Goal: Transaction & Acquisition: Purchase product/service

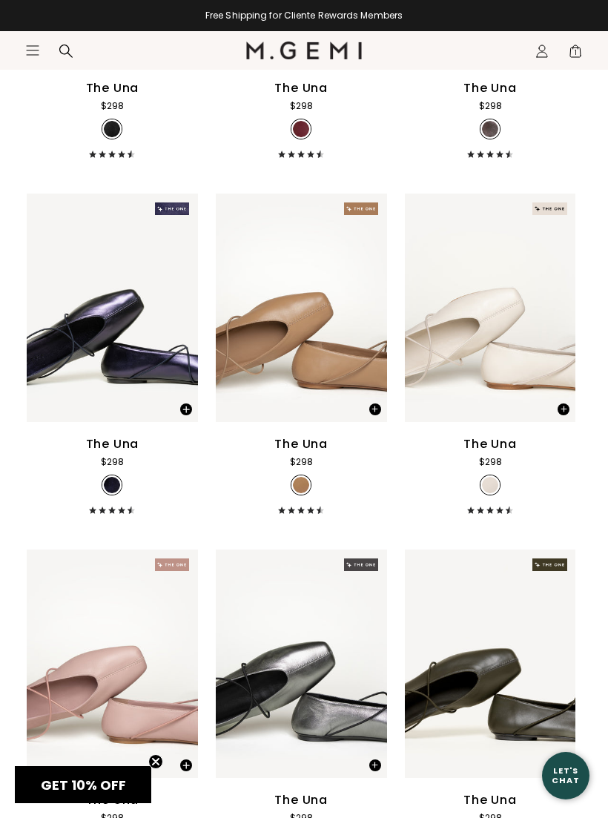
click at [139, 461] on div "The Una $298 + 11" at bounding box center [112, 474] width 171 height 79
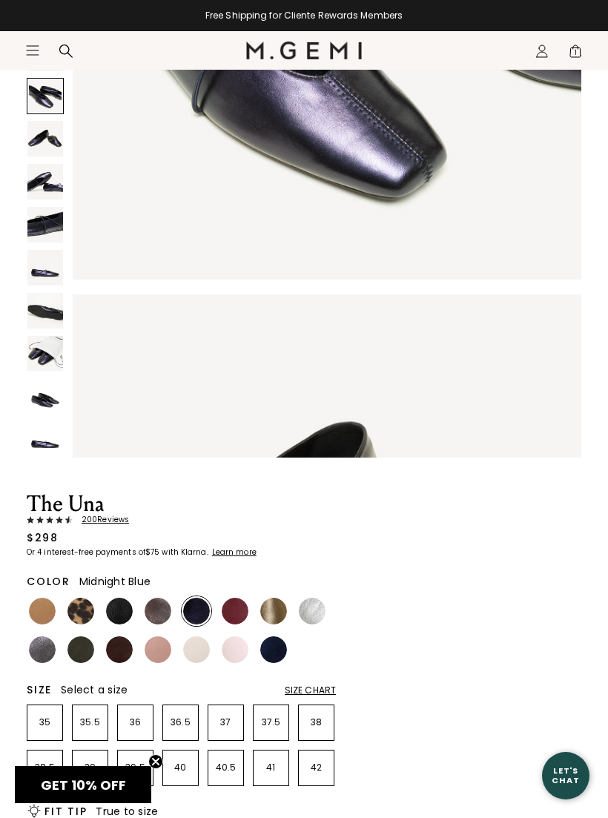
scroll to position [208, 0]
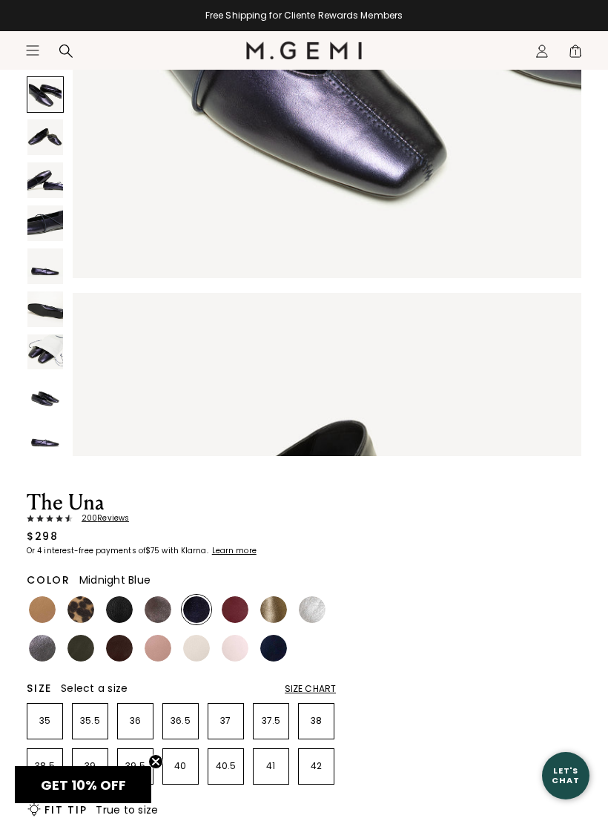
click at [324, 693] on div "Size Chart" at bounding box center [310, 689] width 51 height 12
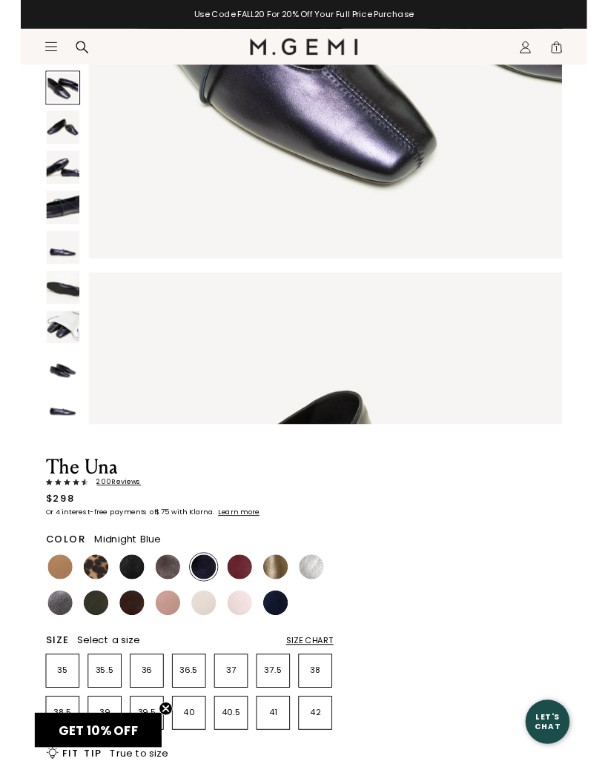
scroll to position [0, 0]
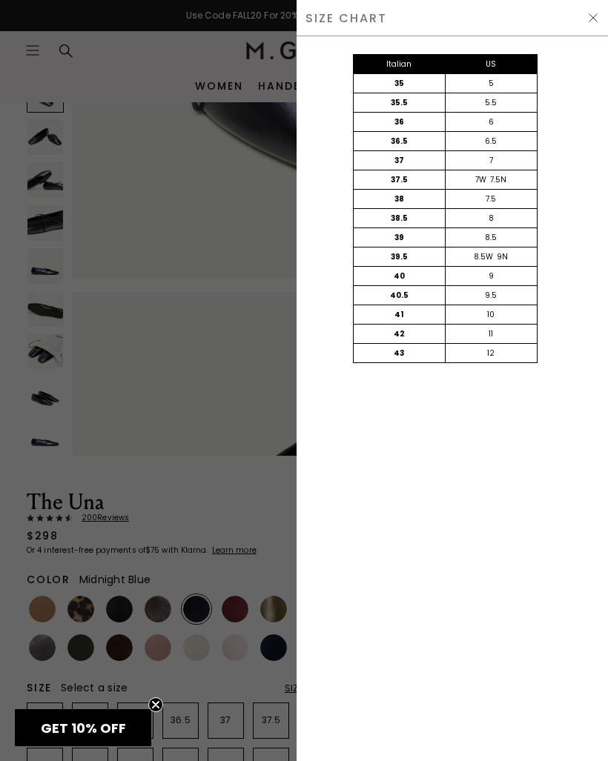
click at [276, 535] on div at bounding box center [304, 380] width 608 height 761
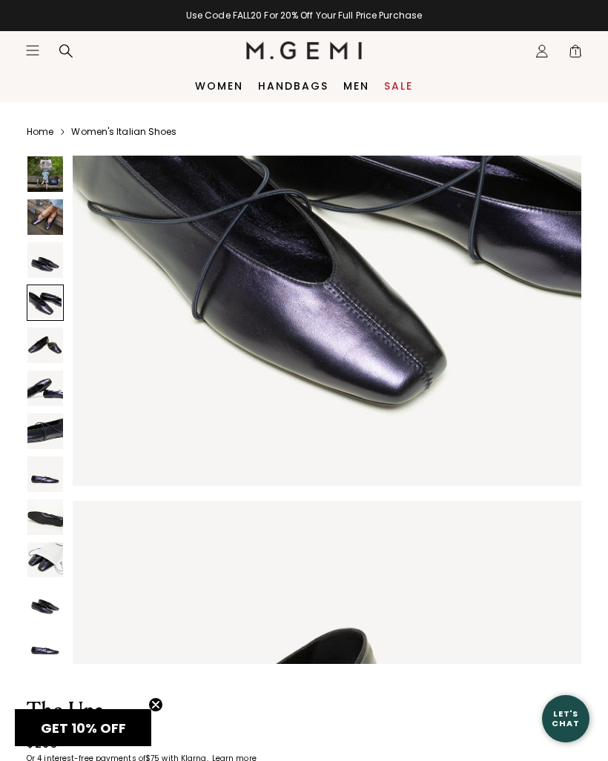
scroll to position [208, 0]
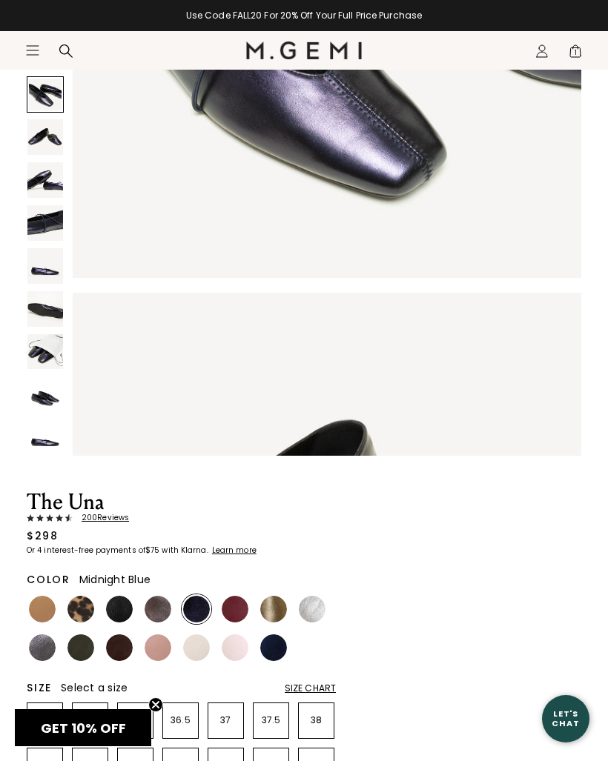
click at [122, 523] on span "200 Review s" at bounding box center [101, 518] width 56 height 9
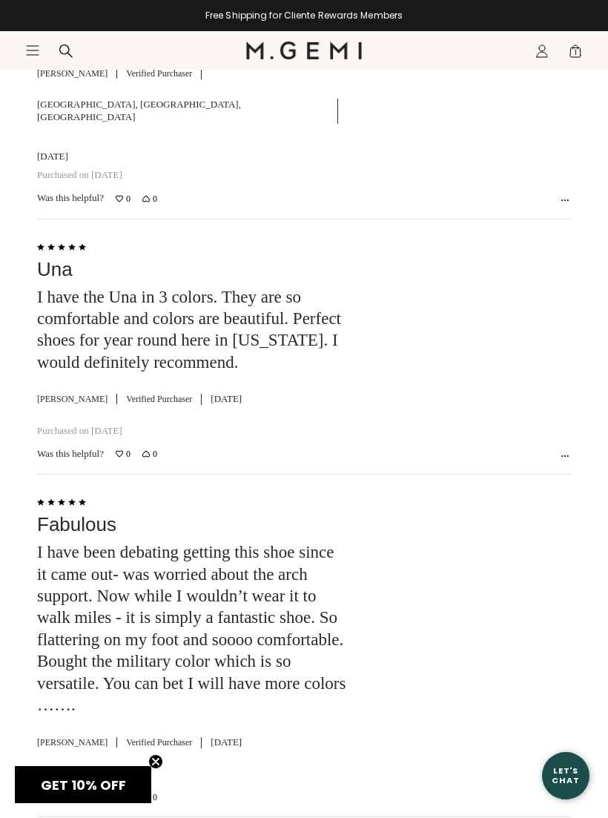
scroll to position [6015, 0]
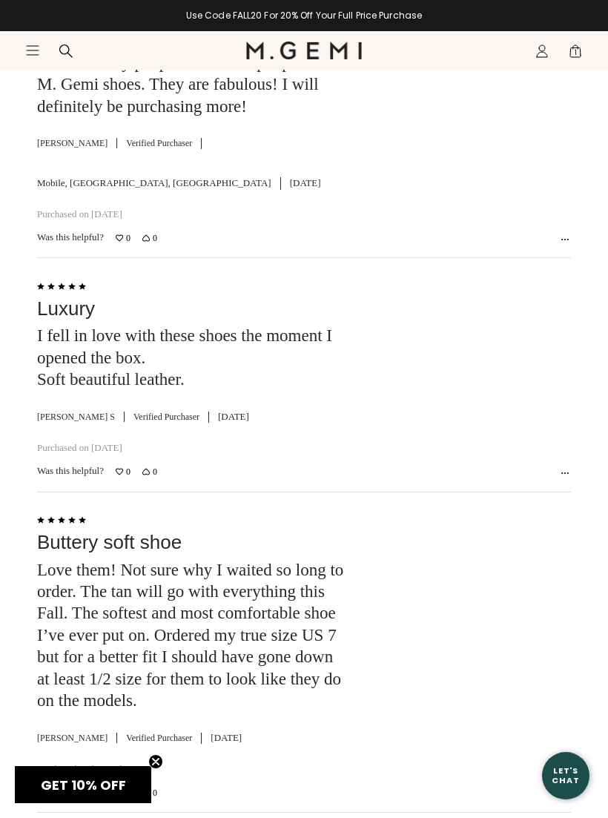
scroll to position [3795, 0]
click at [249, 665] on div "Love them! Not sure why I waited so long to order. The tan will go with everyth…" at bounding box center [192, 634] width 310 height 153
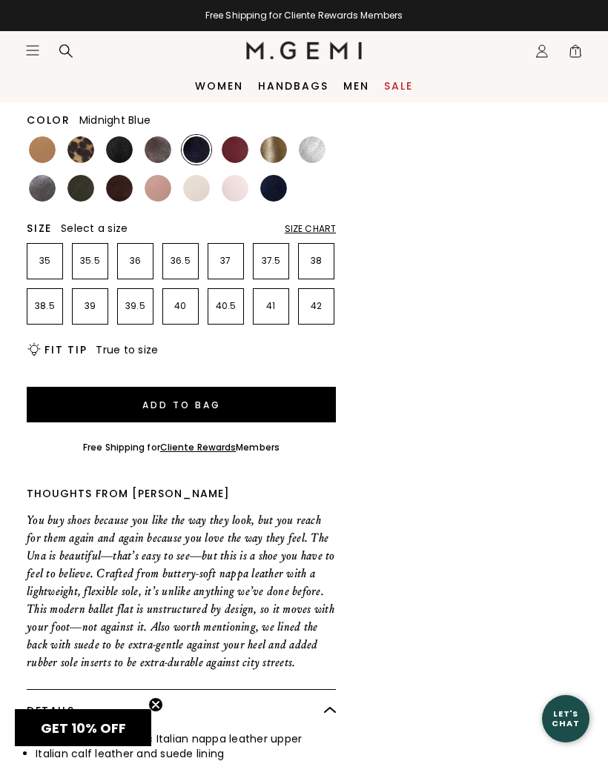
scroll to position [667, 0]
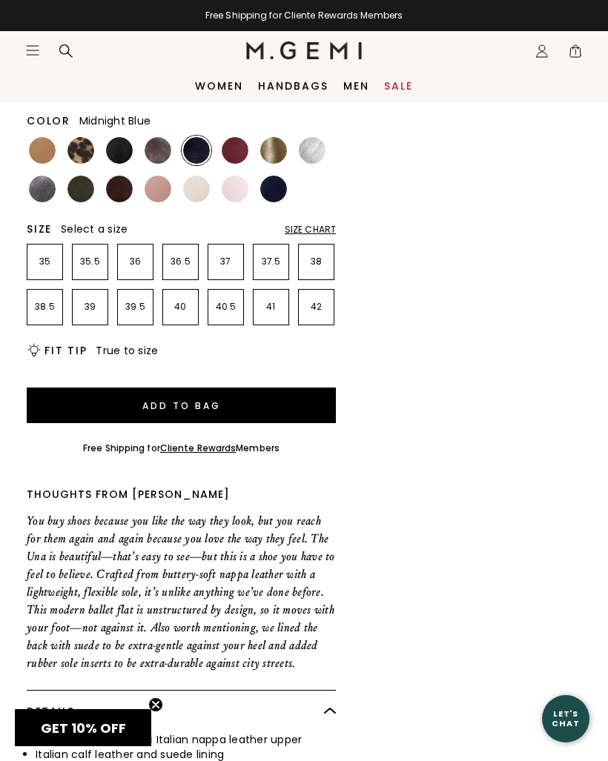
click at [320, 236] on div "Size Chart" at bounding box center [310, 230] width 51 height 12
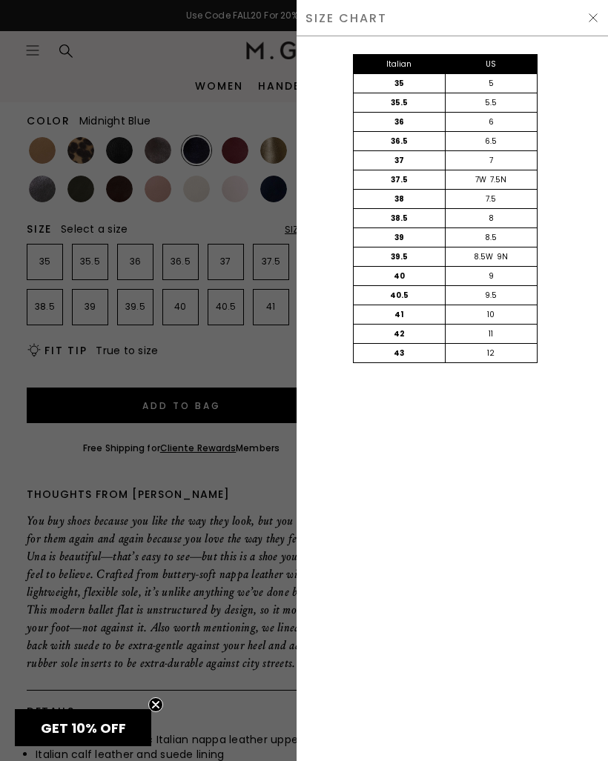
click at [219, 225] on div at bounding box center [304, 380] width 608 height 761
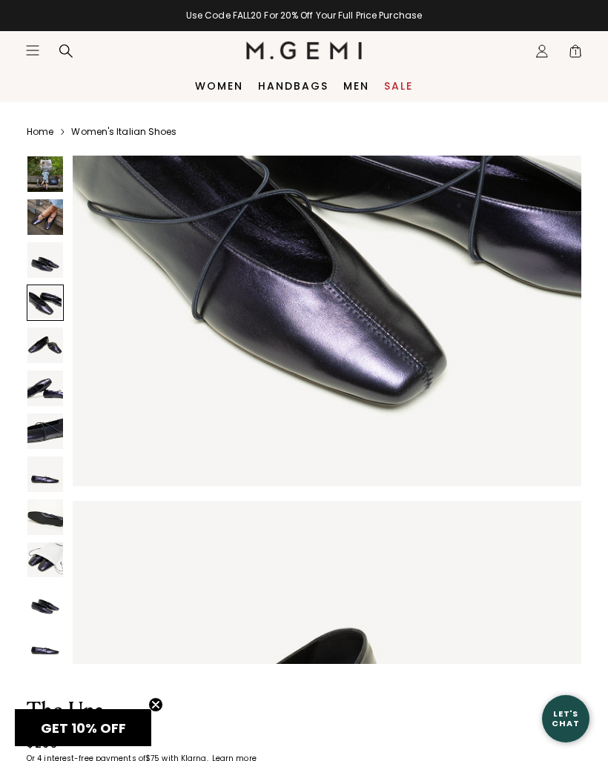
scroll to position [667, 0]
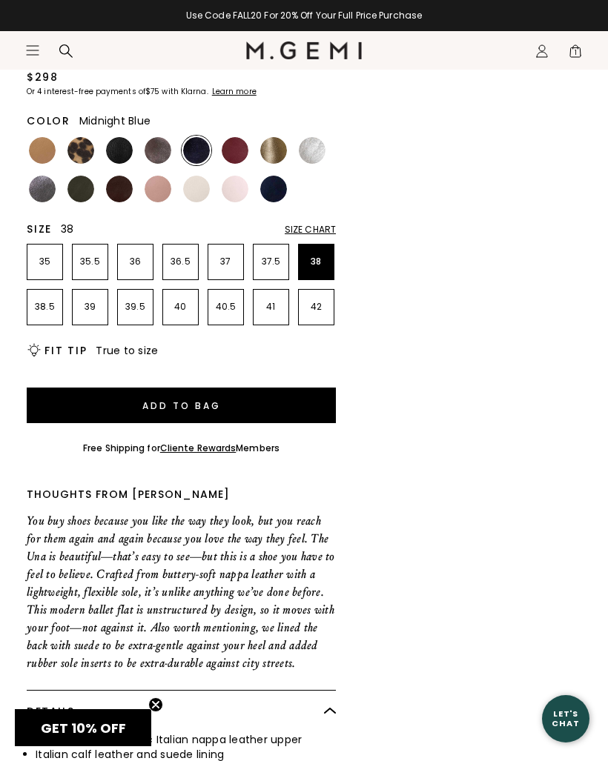
click at [328, 266] on p "38" at bounding box center [316, 262] width 35 height 12
click at [208, 404] on button "Add to Bag" at bounding box center [181, 406] width 309 height 36
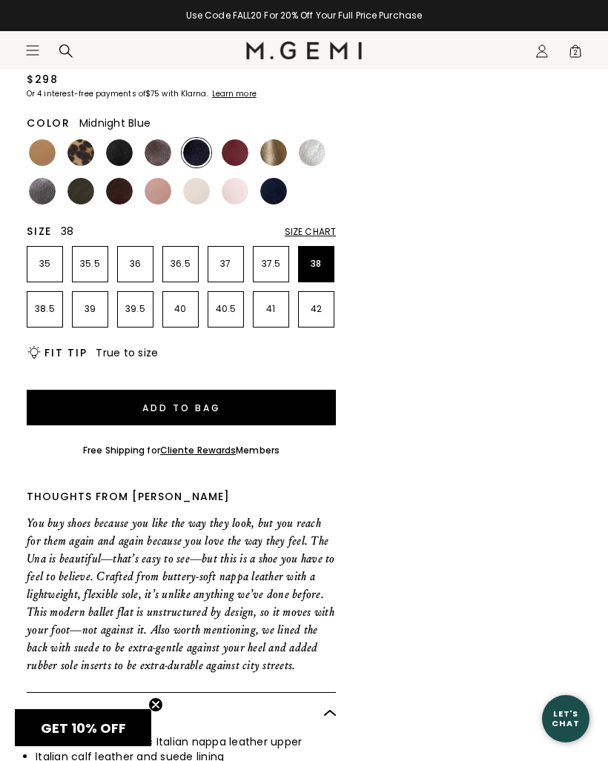
scroll to position [0, 0]
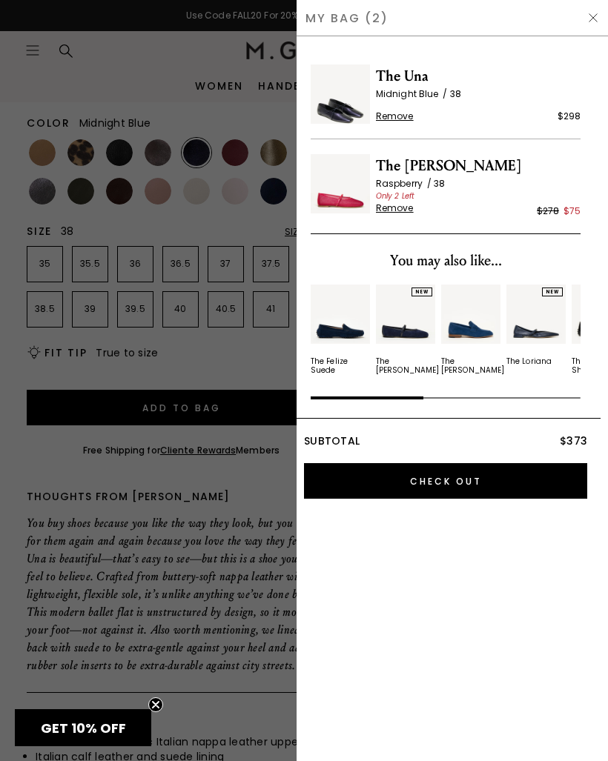
click at [251, 365] on div at bounding box center [304, 380] width 608 height 761
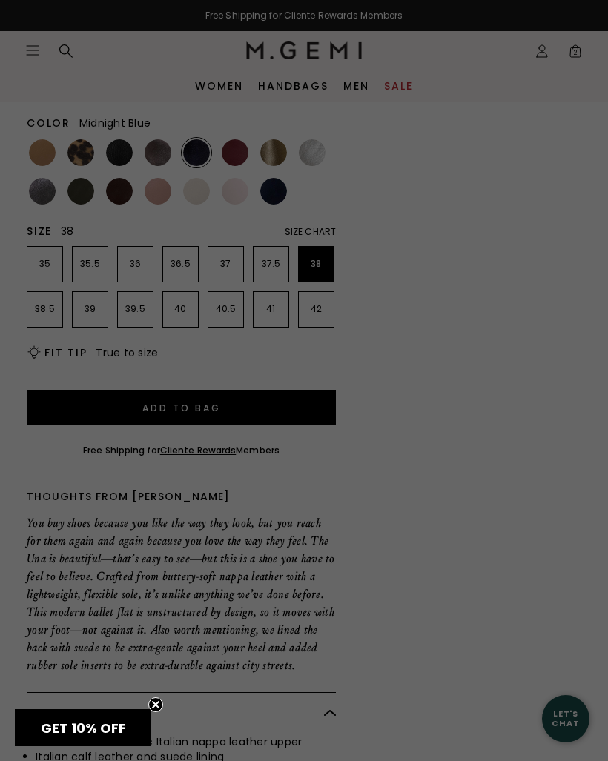
scroll to position [667, 0]
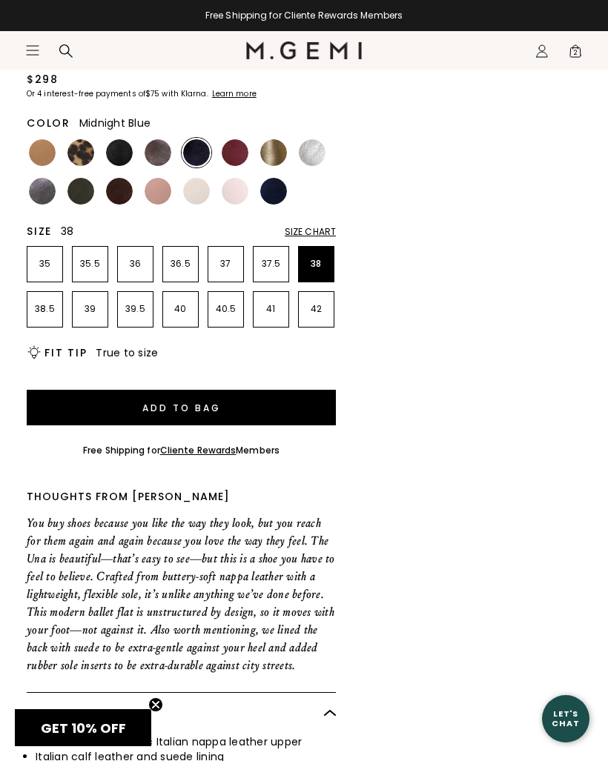
click at [432, 69] on nav "Search Icons/20x20/profile@2x Sign In Orders Rewards Refer a Friend Address Boo…" at bounding box center [472, 50] width 221 height 39
click at [437, 60] on nav "Search Icons/20x20/profile@2x Sign In Orders Rewards Refer a Friend Address Boo…" at bounding box center [472, 50] width 221 height 39
click at [36, 56] on icon "Icons/20x20/hamburger@2x" at bounding box center [32, 50] width 15 height 15
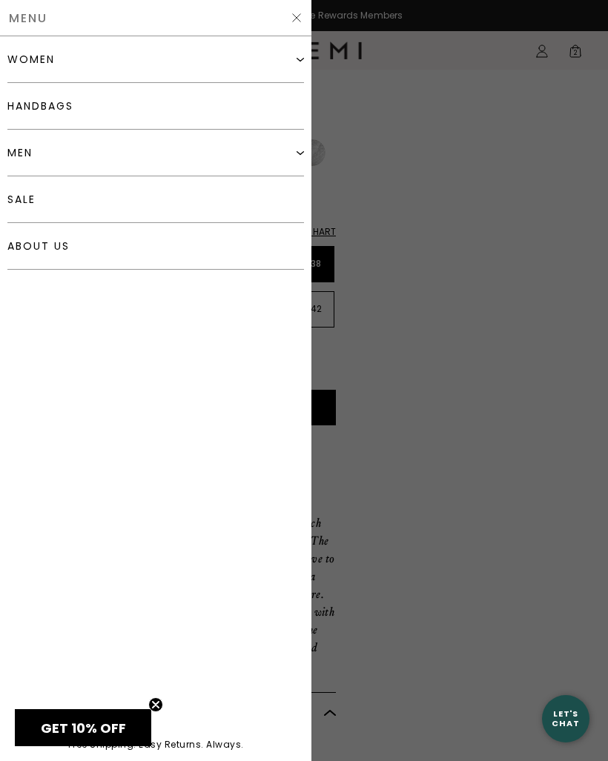
click at [118, 199] on link "sale" at bounding box center [155, 199] width 297 height 47
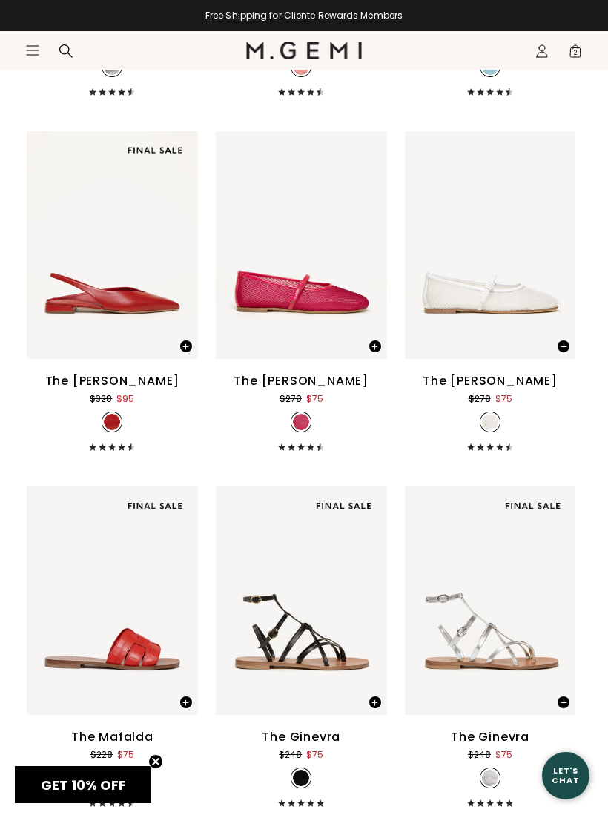
scroll to position [6744, 0]
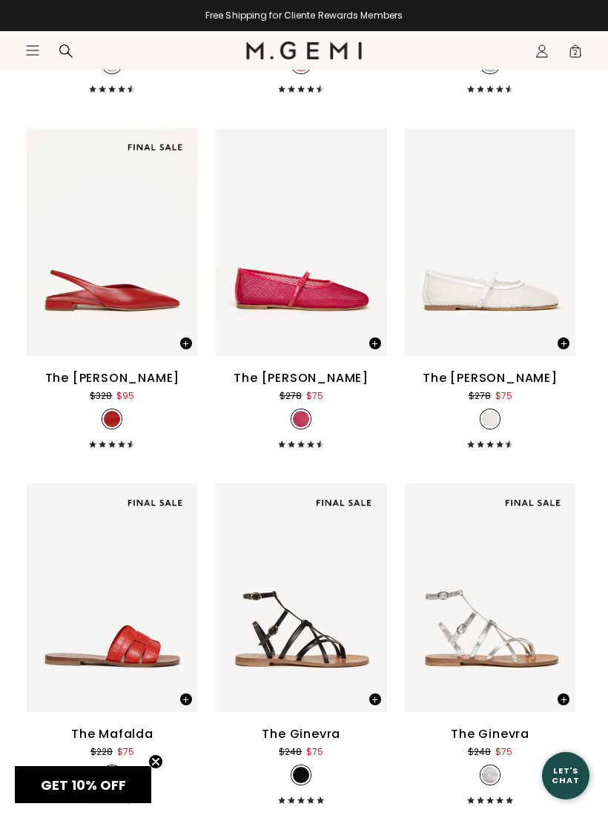
click at [325, 380] on div "The [PERSON_NAME]" at bounding box center [300, 378] width 135 height 18
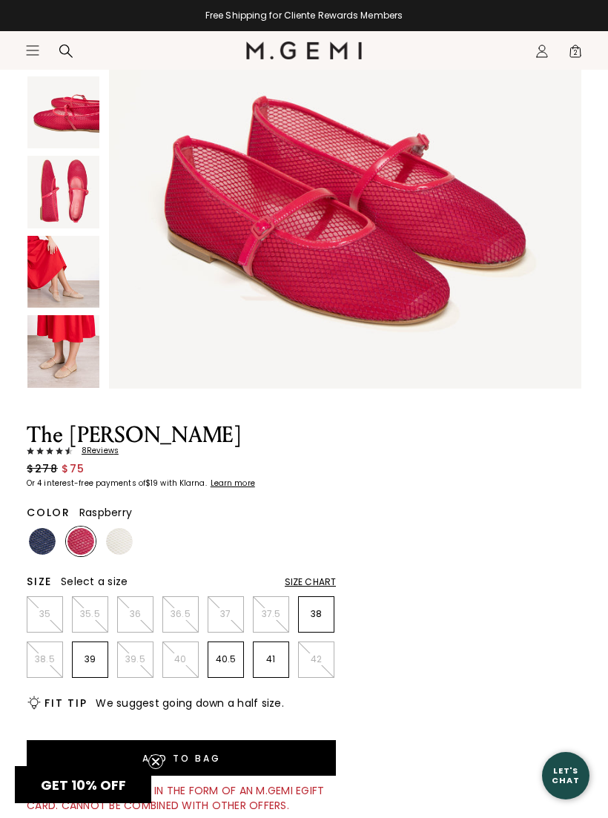
scroll to position [241, 0]
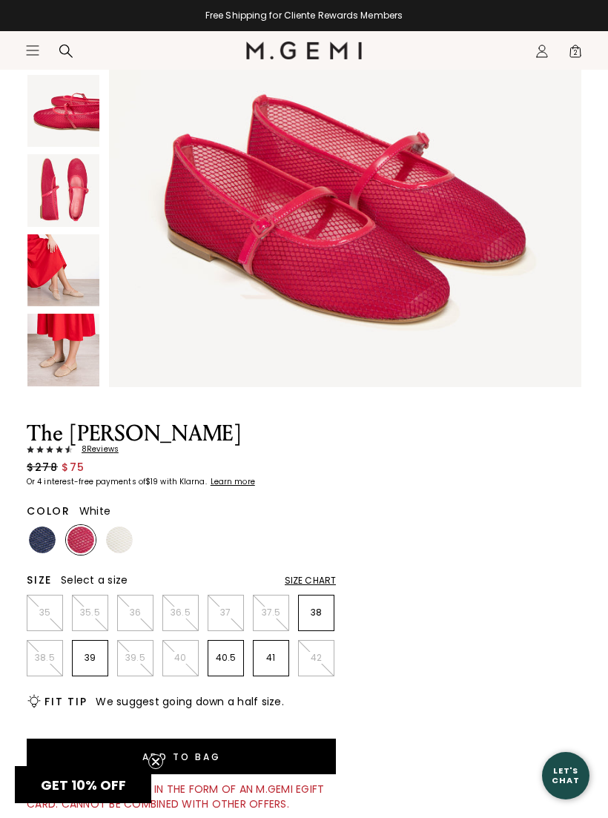
click at [130, 546] on img at bounding box center [119, 539] width 27 height 27
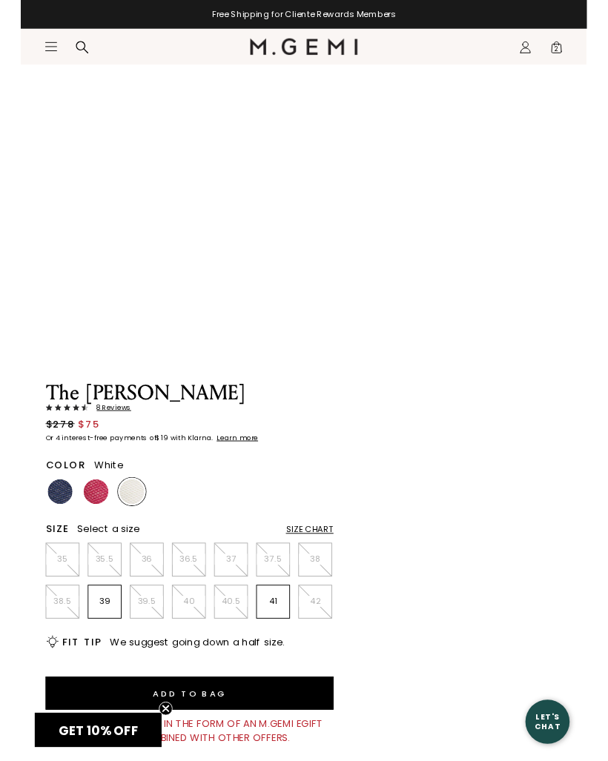
scroll to position [297, 0]
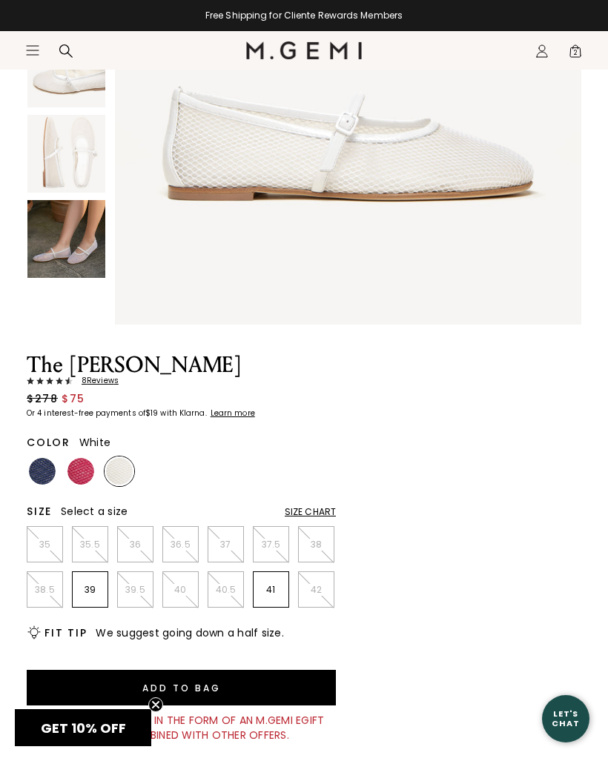
click at [77, 259] on img at bounding box center [66, 239] width 78 height 78
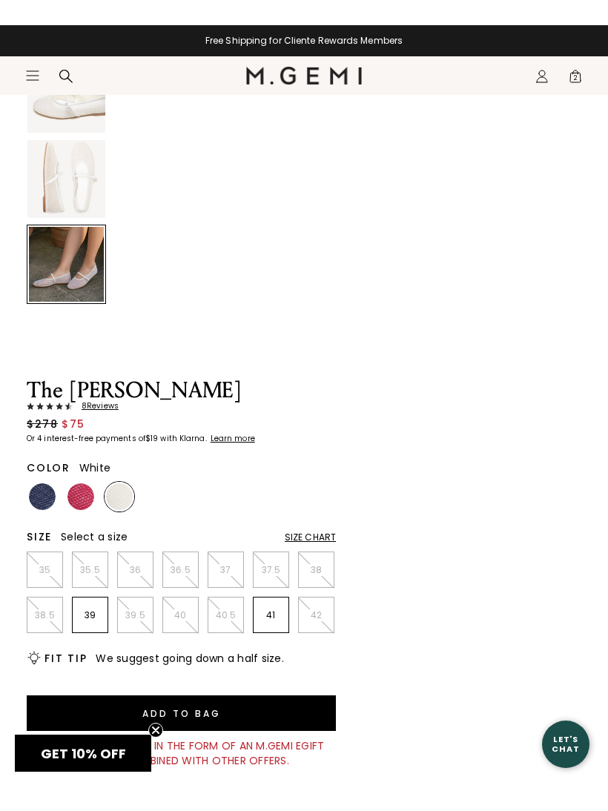
scroll to position [1924, 0]
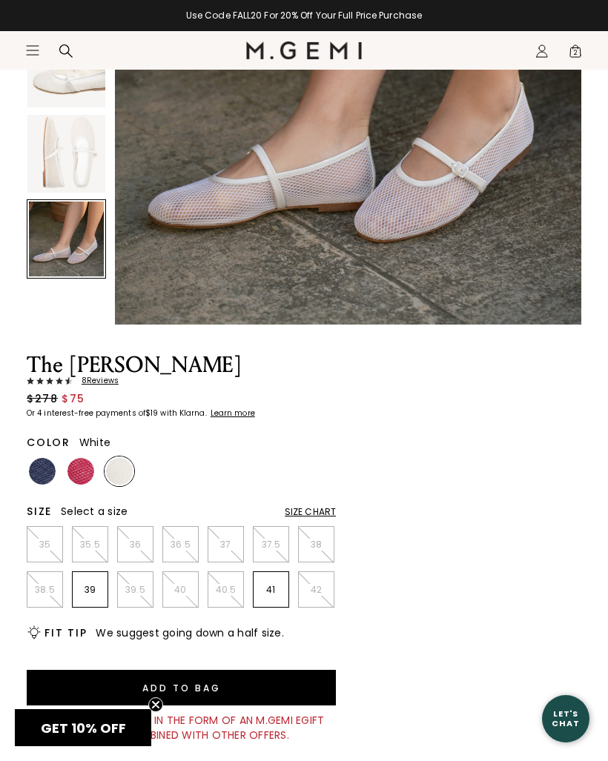
click at [51, 475] on img at bounding box center [42, 471] width 27 height 27
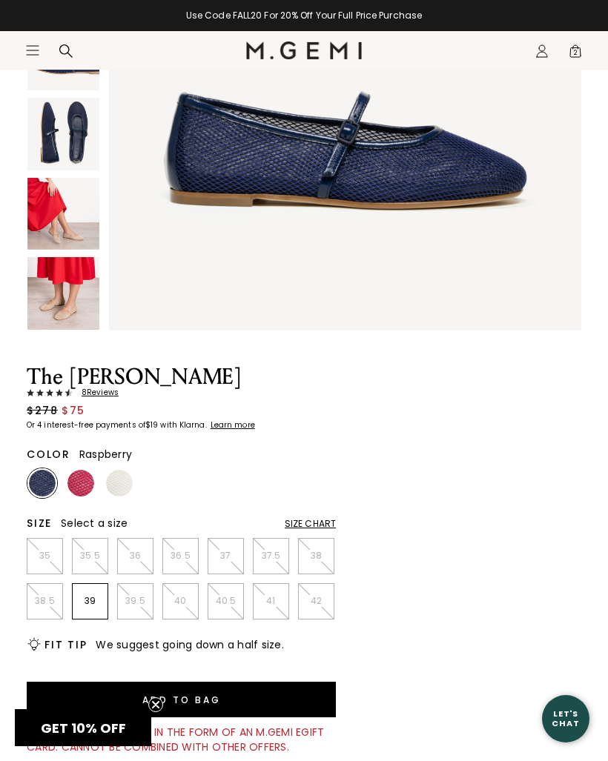
click at [80, 495] on img at bounding box center [80, 483] width 27 height 27
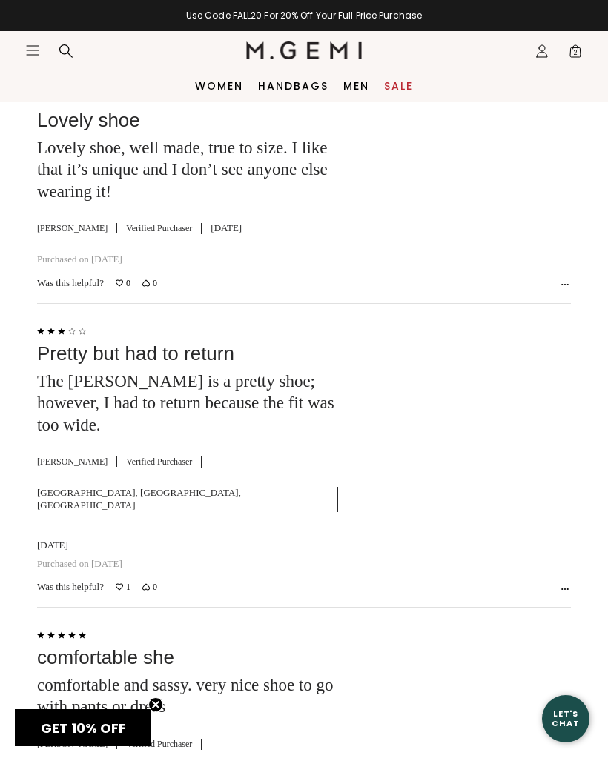
scroll to position [4626, 0]
click at [571, 55] on span "2" at bounding box center [575, 54] width 15 height 15
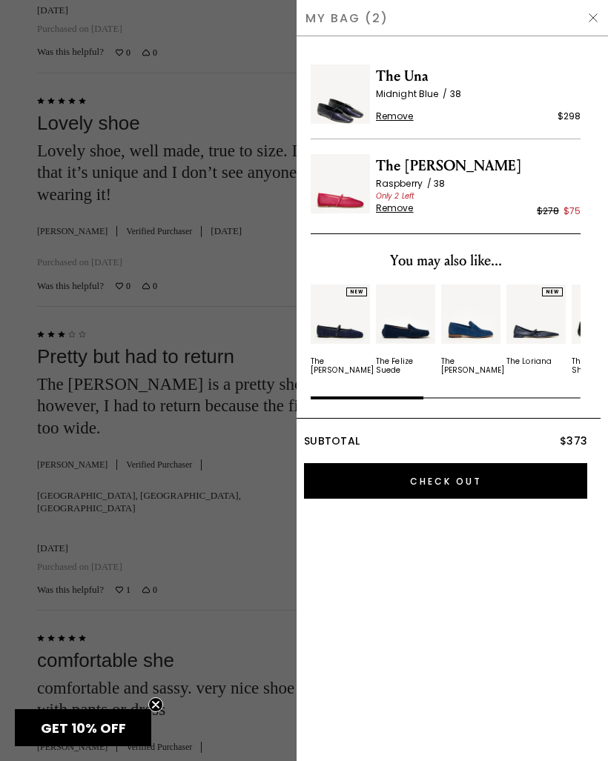
click at [404, 121] on span "Remove" at bounding box center [395, 116] width 38 height 12
